Goal: Information Seeking & Learning: Find specific page/section

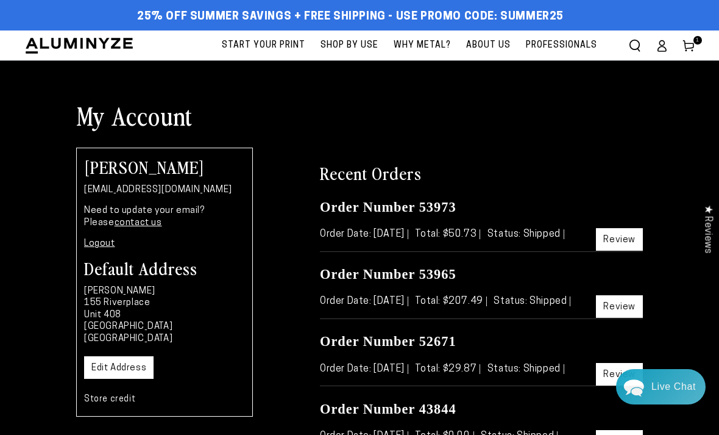
click at [123, 225] on link "contact us" at bounding box center [139, 222] width 48 height 9
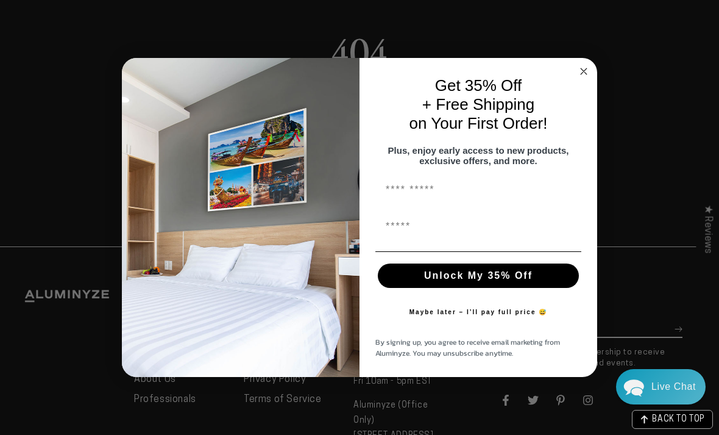
scroll to position [83, 0]
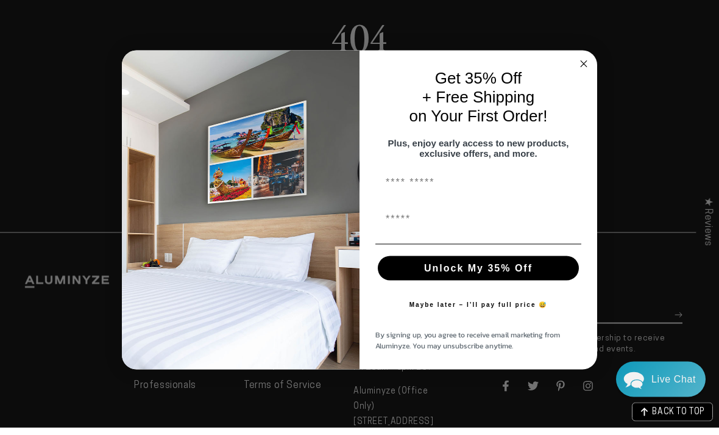
click at [577, 79] on icon "Close dialog" at bounding box center [584, 71] width 15 height 15
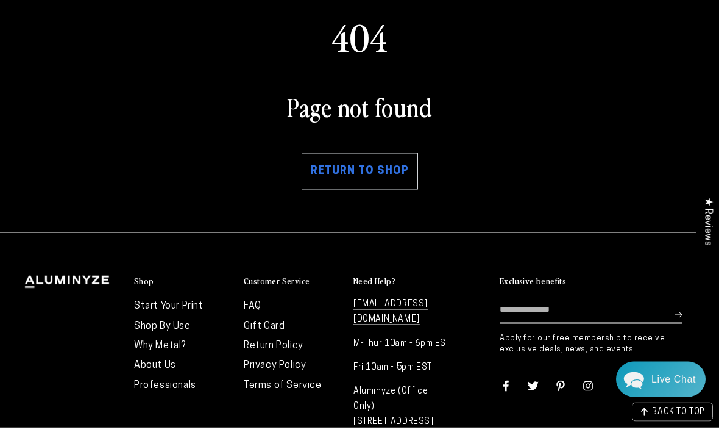
click at [583, 79] on div "404 Page not found Return to shop" at bounding box center [359, 108] width 719 height 177
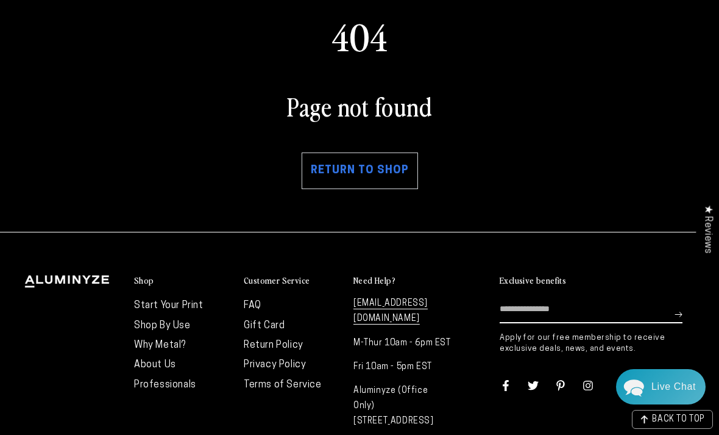
scroll to position [0, 0]
click at [289, 279] on h2 "Customer Service" at bounding box center [277, 280] width 66 height 11
click at [260, 306] on link "FAQ" at bounding box center [253, 305] width 18 height 10
